Goal: Communication & Community: Answer question/provide support

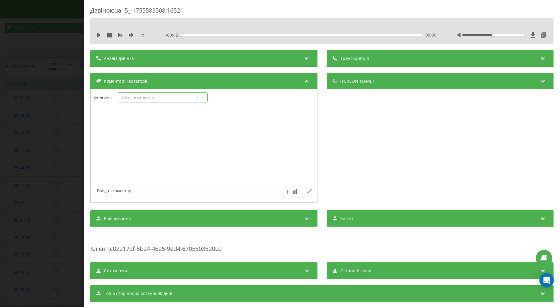
click at [136, 97] on div "Виберіть категорію" at bounding box center [157, 97] width 75 height 5
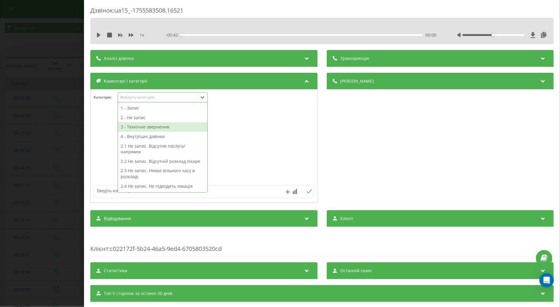
click at [134, 128] on div "3 - Технічне звернення" at bounding box center [162, 127] width 89 height 10
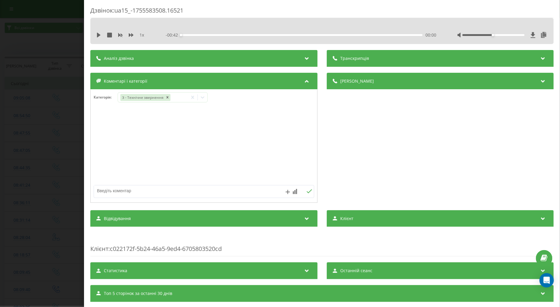
click at [104, 150] on div at bounding box center [204, 146] width 226 height 72
click at [115, 187] on textarea at bounding box center [182, 191] width 176 height 11
type textarea "прислати інф про візит на вайбер"
click at [306, 190] on icon at bounding box center [309, 192] width 6 height 4
click at [36, 145] on div "Дзвінок : ua15_-1755583508.16521 1 x - 00:42 00:00 00:00 Транскрипція Для AI-ан…" at bounding box center [280, 153] width 560 height 307
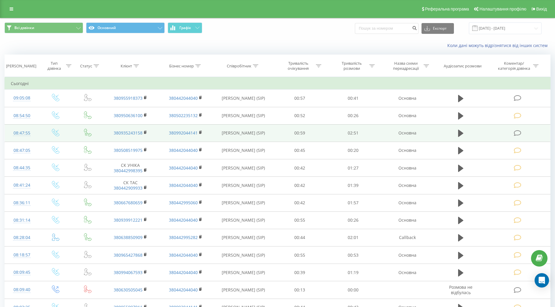
click at [519, 131] on icon at bounding box center [517, 133] width 7 height 6
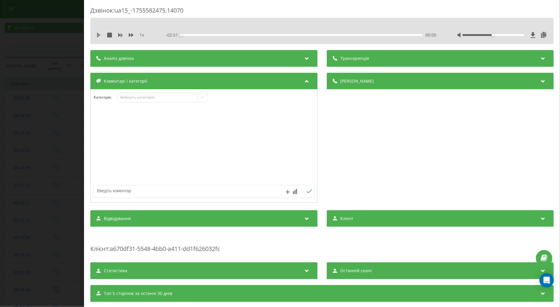
click at [97, 33] on icon at bounding box center [98, 35] width 5 height 5
click at [128, 98] on div "Виберіть категорію" at bounding box center [157, 97] width 75 height 5
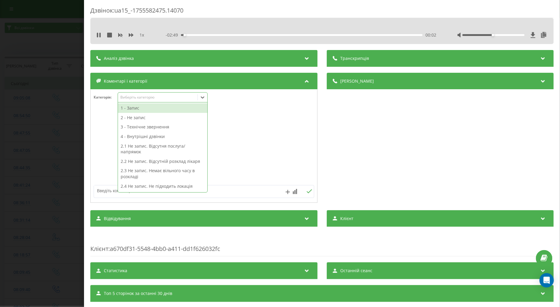
click at [128, 36] on div "1 x" at bounding box center [123, 35] width 54 height 6
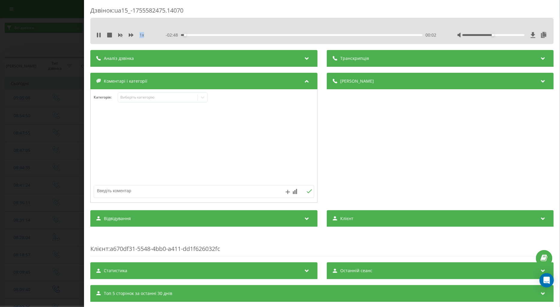
click at [128, 36] on div "1 x" at bounding box center [123, 35] width 54 height 6
click at [132, 36] on icon at bounding box center [131, 35] width 5 height 4
click at [131, 98] on div "Виберіть категорію" at bounding box center [157, 97] width 75 height 5
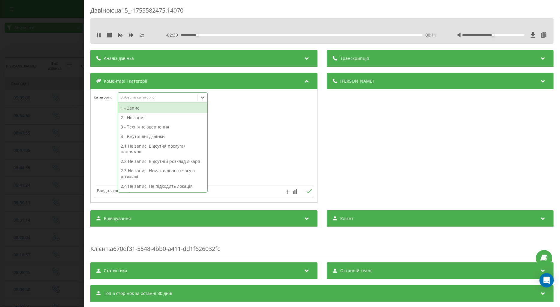
click at [145, 108] on div "1 - Запис" at bounding box center [162, 108] width 89 height 10
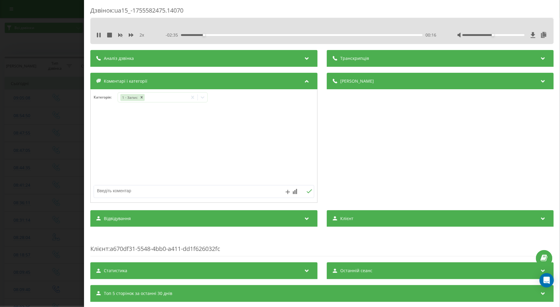
click at [102, 124] on div at bounding box center [204, 146] width 226 height 72
click at [46, 122] on div "Дзвінок : ua15_-1755582475.14070 2 x - 02:33 00:18 00:18 Транскрипція Для AI-ан…" at bounding box center [280, 153] width 560 height 307
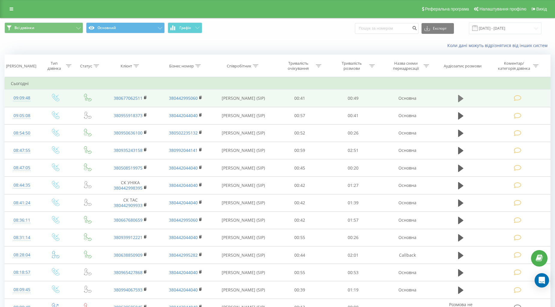
click at [461, 98] on icon at bounding box center [460, 98] width 5 height 7
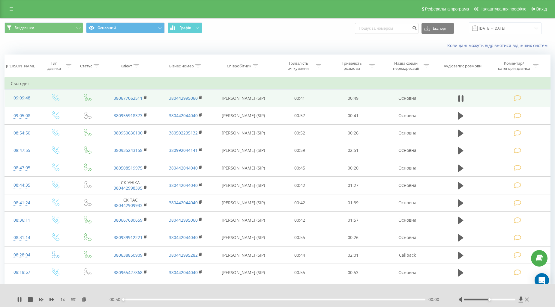
click at [521, 98] on icon at bounding box center [517, 98] width 7 height 6
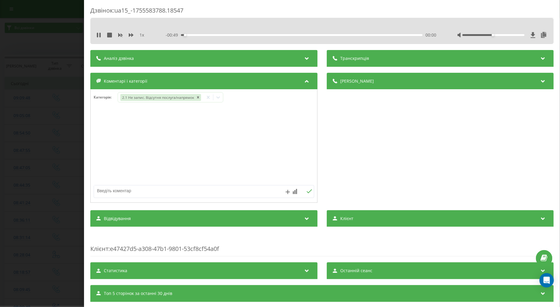
click at [118, 193] on textarea at bounding box center [182, 191] width 176 height 11
type textarea "кардіолог дитячий"
click at [307, 193] on icon at bounding box center [308, 192] width 5 height 4
click at [43, 151] on div "Дзвінок : ua15_-1755583788.18547 1 x - 00:36 00:13 00:13 Транскрипція Для AI-ан…" at bounding box center [280, 153] width 560 height 307
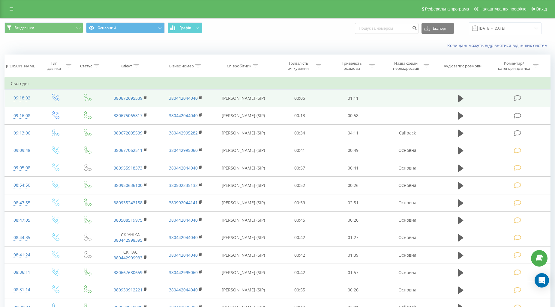
click at [520, 97] on icon at bounding box center [517, 98] width 7 height 6
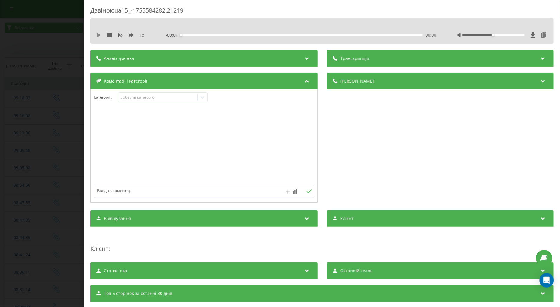
click at [98, 34] on icon at bounding box center [99, 35] width 4 height 5
click at [129, 34] on icon at bounding box center [131, 35] width 5 height 4
click at [134, 98] on div "Виберіть категорію" at bounding box center [157, 97] width 75 height 5
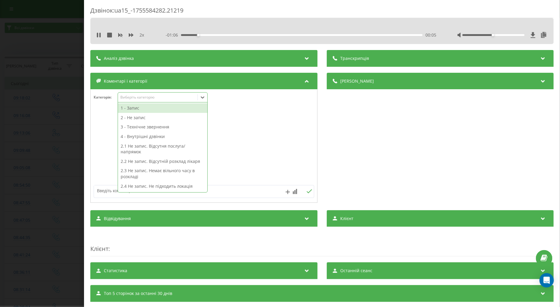
click at [133, 109] on div "1 - Запис" at bounding box center [162, 108] width 89 height 10
click at [106, 121] on div at bounding box center [204, 146] width 226 height 72
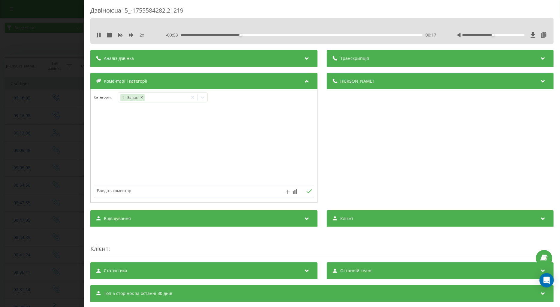
click at [65, 126] on div "Дзвінок : ua15_-1755584282.21219 2 x - 00:53 00:17 00:17 Транскрипція Для AI-ан…" at bounding box center [280, 153] width 560 height 307
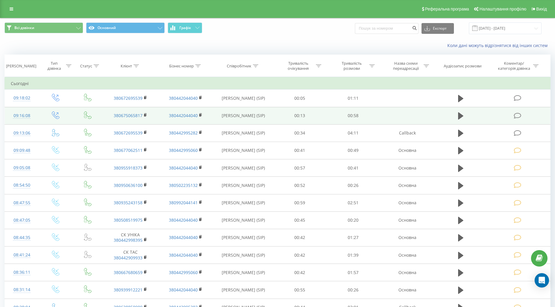
click at [517, 115] on icon at bounding box center [517, 116] width 7 height 6
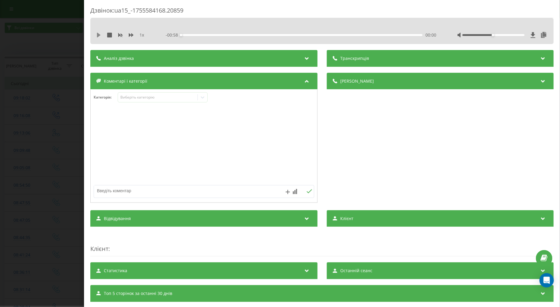
click at [97, 34] on icon at bounding box center [99, 35] width 4 height 5
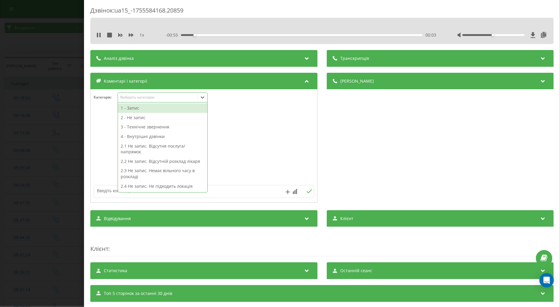
click at [133, 97] on div "Виберіть категорію" at bounding box center [157, 97] width 75 height 5
click at [131, 125] on div "3 - Технічне звернення" at bounding box center [162, 127] width 89 height 10
click at [109, 193] on textarea at bounding box center [182, 191] width 176 height 11
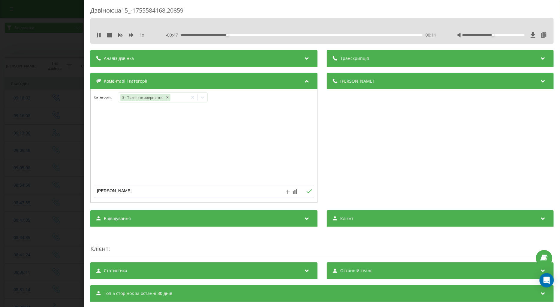
type textarea "НД"
click at [307, 192] on icon at bounding box center [309, 192] width 6 height 4
click at [56, 177] on div "Дзвінок : ua15_-1755584168.20859 1 x - 00:35 00:22 00:22 Транскрипція Для AI-ан…" at bounding box center [280, 153] width 560 height 307
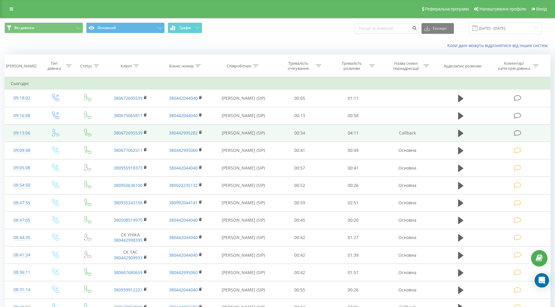
click at [517, 134] on icon at bounding box center [517, 133] width 7 height 6
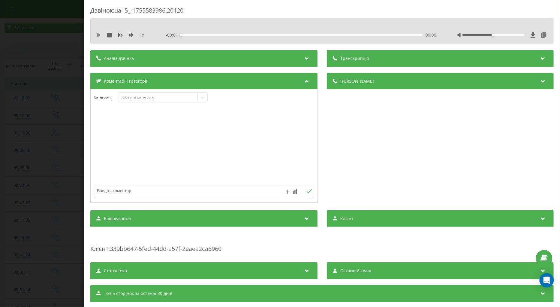
click at [96, 34] on icon at bounding box center [98, 35] width 5 height 5
click at [130, 34] on icon at bounding box center [131, 35] width 5 height 5
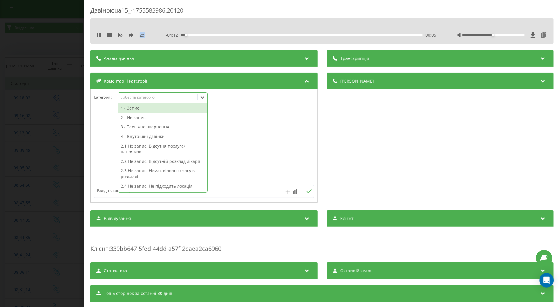
click at [131, 98] on div "Виберіть категорію" at bounding box center [157, 97] width 75 height 5
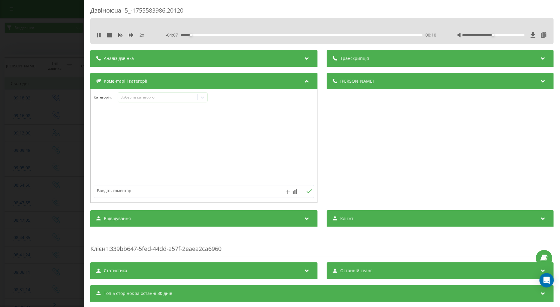
click at [106, 121] on div at bounding box center [204, 146] width 226 height 72
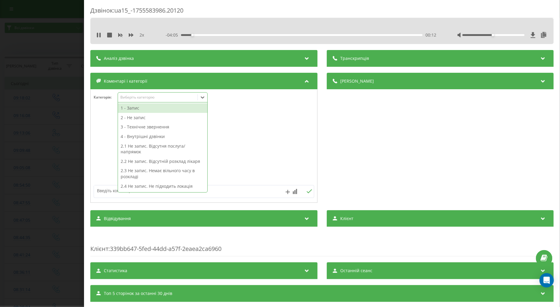
click at [125, 100] on div "Виберіть категорію" at bounding box center [157, 97] width 75 height 5
click at [133, 108] on div "1 - Запис" at bounding box center [162, 108] width 89 height 10
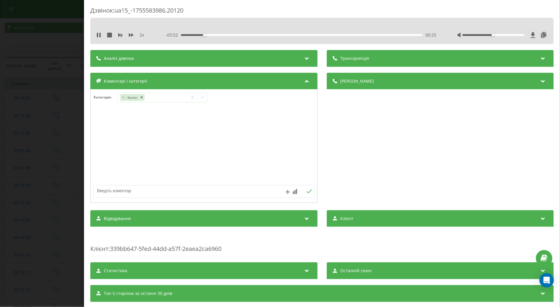
click at [100, 195] on textarea at bounding box center [182, 191] width 176 height 11
type textarea "поточ інф."
click at [306, 190] on icon at bounding box center [309, 192] width 6 height 4
click at [35, 154] on div "Дзвінок : ua15_-1755583986.20120 2 x - 03:36 00:41 00:41 Транскрипція Для AI-ан…" at bounding box center [280, 153] width 560 height 307
click at [97, 35] on icon at bounding box center [98, 35] width 5 height 5
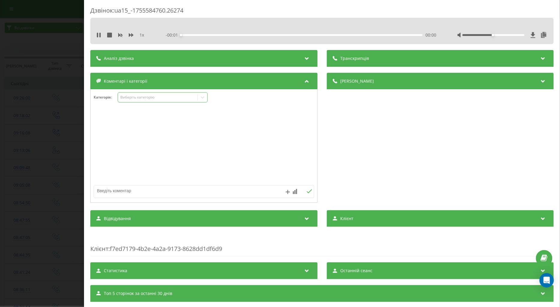
click at [131, 97] on div "Виберіть категорію" at bounding box center [157, 97] width 75 height 5
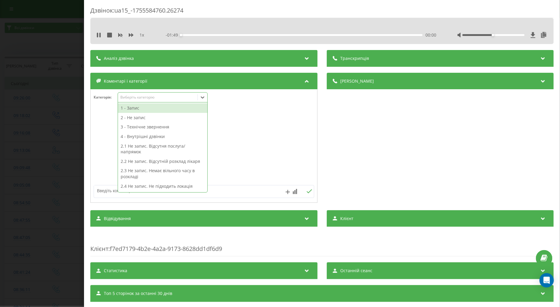
click at [131, 109] on div "1 - Запис" at bounding box center [162, 108] width 89 height 10
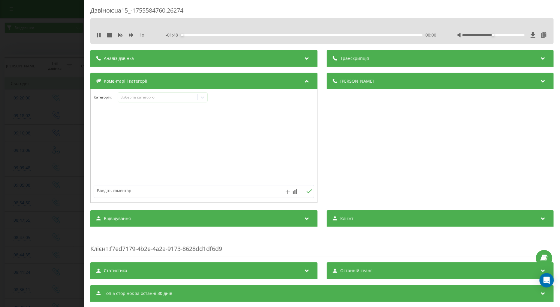
click at [101, 130] on div at bounding box center [204, 146] width 226 height 72
click at [46, 147] on div "Дзвінок : ua15_-1755584760.26274 1 x - 01:42 00:07 00:07 Транскрипція Для AI-ан…" at bounding box center [280, 153] width 560 height 307
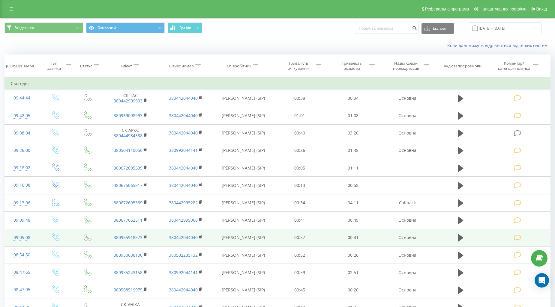
click at [430, 9] on span "Реферальна програма" at bounding box center [447, 9] width 44 height 5
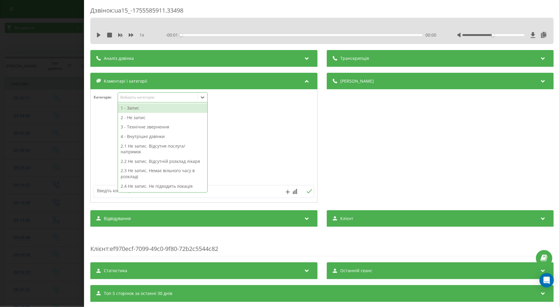
click at [130, 108] on div "1 - Запис" at bounding box center [162, 108] width 89 height 10
click at [61, 130] on div "Дзвінок : ua15_-1755585911.33498 1 x - 04:14 00:00 00:00 Транскрипція Для AI-ан…" at bounding box center [280, 153] width 560 height 307
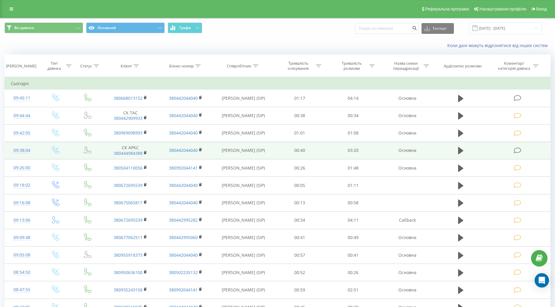
click at [518, 149] on icon at bounding box center [517, 151] width 7 height 6
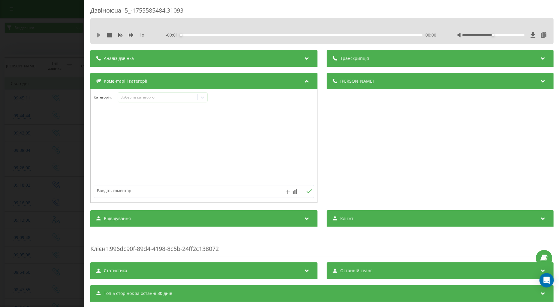
click at [96, 35] on icon at bounding box center [98, 35] width 5 height 5
click at [128, 34] on div "1 x" at bounding box center [123, 35] width 54 height 6
click at [129, 35] on icon at bounding box center [131, 35] width 5 height 4
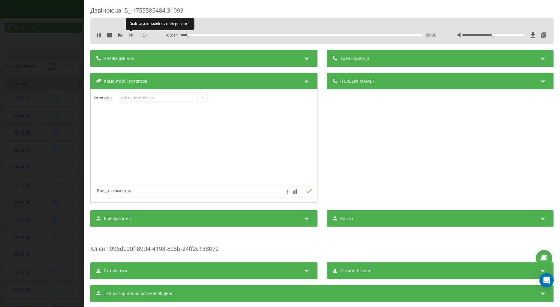
click at [129, 35] on icon at bounding box center [131, 35] width 5 height 4
click at [124, 96] on div "Виберіть категорію" at bounding box center [157, 97] width 75 height 5
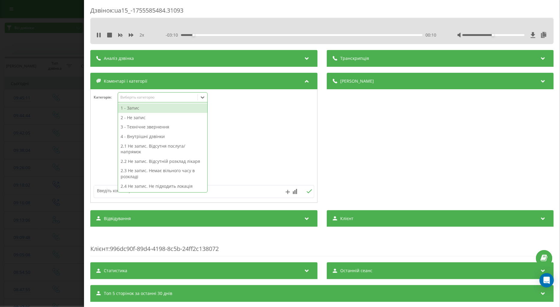
click at [125, 109] on div "1 - Запис" at bounding box center [162, 108] width 89 height 10
click at [59, 136] on div "Дзвінок : ua15_-1755585484.31093 2 x - 02:59 00:21 00:21 Транскрипція Для AI-ан…" at bounding box center [280, 153] width 560 height 307
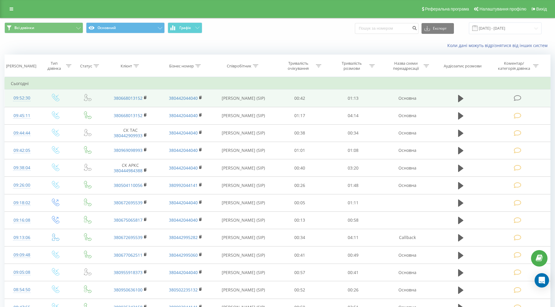
click at [515, 99] on icon at bounding box center [517, 98] width 7 height 6
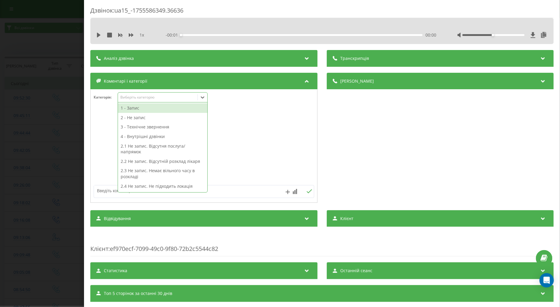
click at [121, 96] on div "Виберіть категорію" at bounding box center [157, 97] width 75 height 5
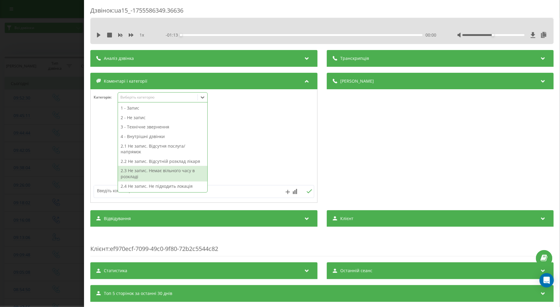
scroll to position [100, 0]
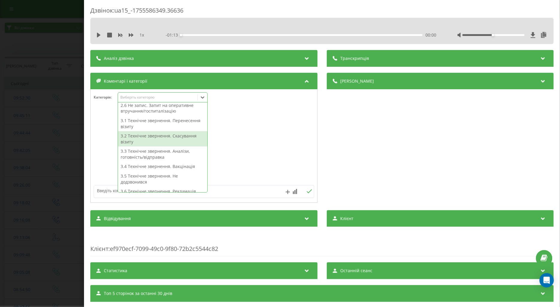
click at [139, 139] on div "3.2 Технічне звернення. Скасування візиту" at bounding box center [162, 138] width 89 height 15
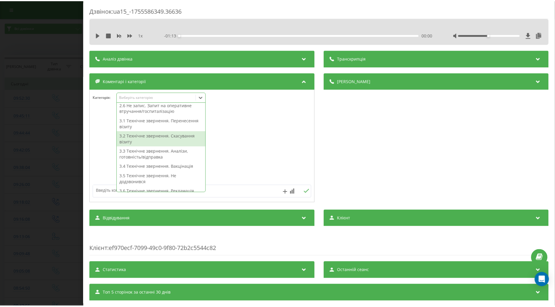
scroll to position [88, 0]
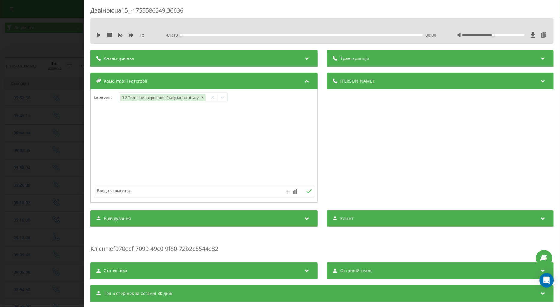
click at [52, 142] on div "Дзвінок : ua15_-1755586349.36636 1 x - 01:13 00:00 00:00 Транскрипція Для AI-ан…" at bounding box center [280, 153] width 560 height 307
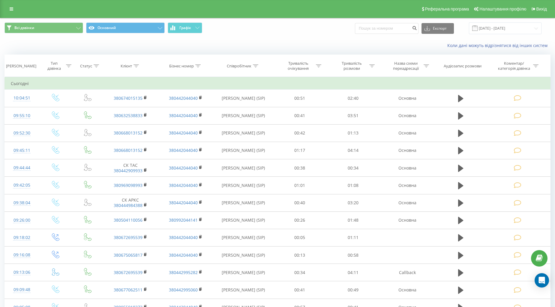
click at [517, 97] on icon at bounding box center [517, 98] width 7 height 6
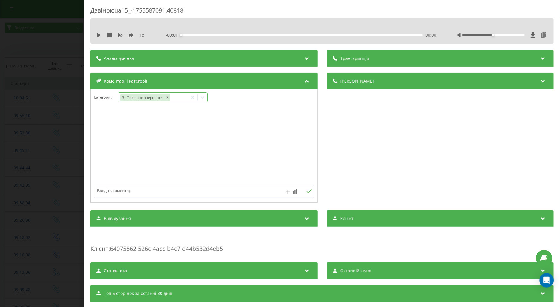
click at [184, 97] on div "3 - Технічне звернення" at bounding box center [153, 97] width 70 height 9
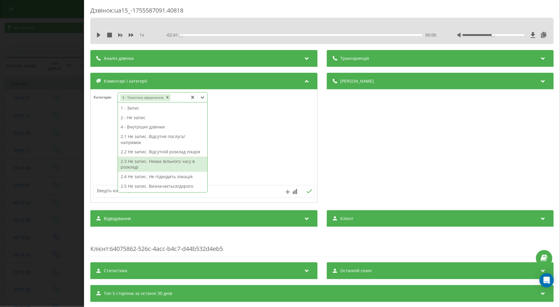
scroll to position [100, 0]
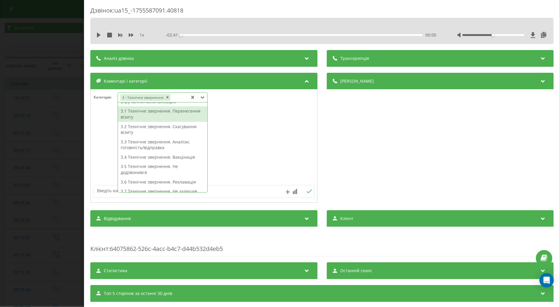
click at [145, 113] on div "3.1 Технічне звернення. Перенесення візиту" at bounding box center [162, 113] width 89 height 15
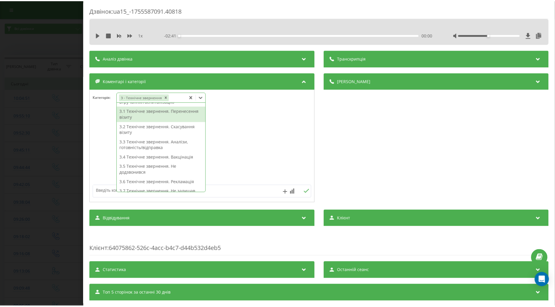
scroll to position [79, 0]
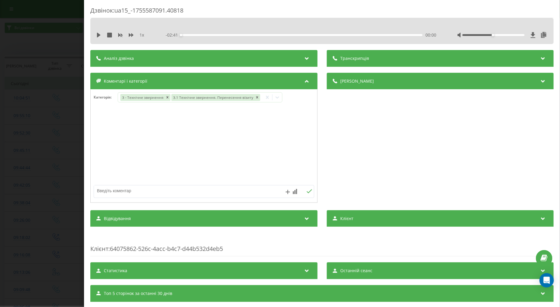
click at [59, 135] on div "Дзвінок : ua15_-1755587091.40818 1 x - 02:41 00:00 00:00 Транскрипція Для AI-ан…" at bounding box center [280, 153] width 560 height 307
